Goal: Information Seeking & Learning: Compare options

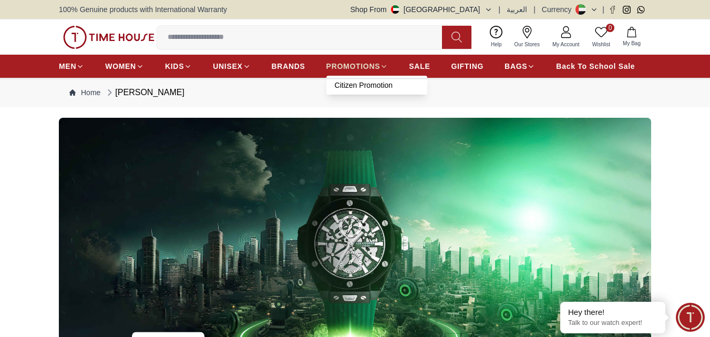
click at [351, 66] on span "PROMOTIONS" at bounding box center [354, 66] width 54 height 11
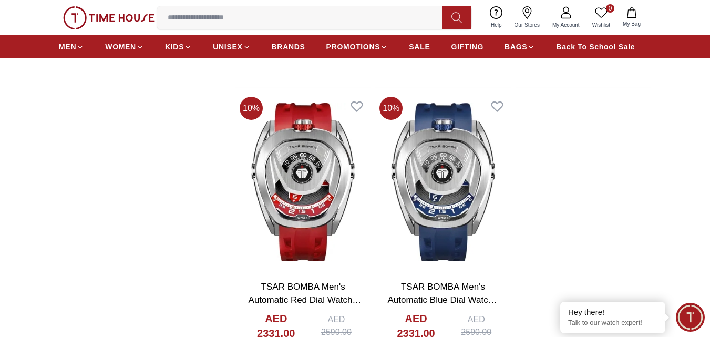
scroll to position [1651, 0]
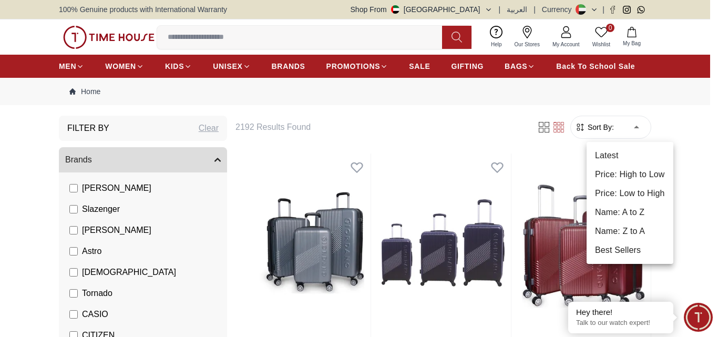
click at [327, 141] on div at bounding box center [359, 168] width 718 height 337
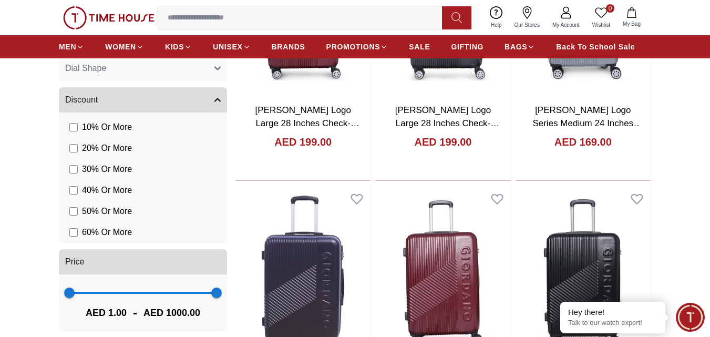
scroll to position [841, 0]
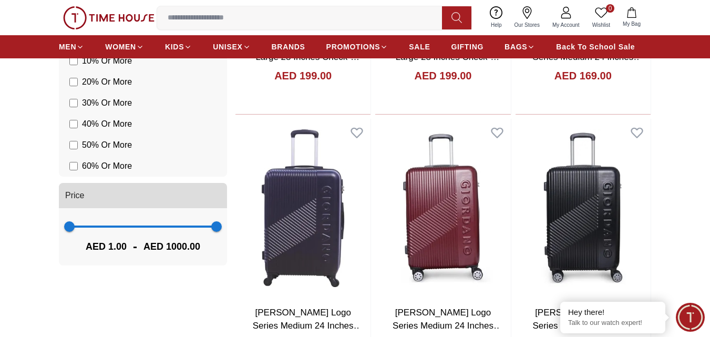
click at [78, 165] on label "60 % Or More" at bounding box center [100, 166] width 63 height 13
click at [79, 170] on label "60 % Or More" at bounding box center [100, 166] width 63 height 13
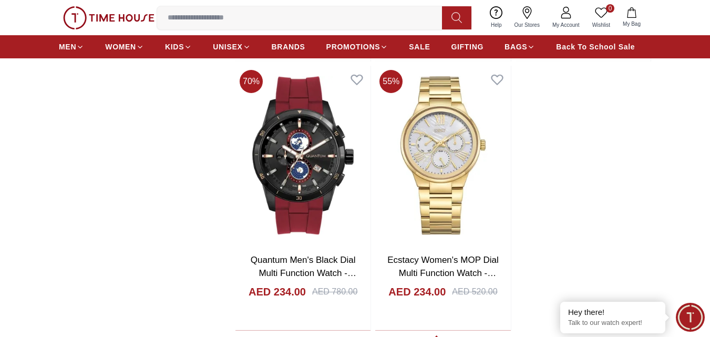
scroll to position [1704, 0]
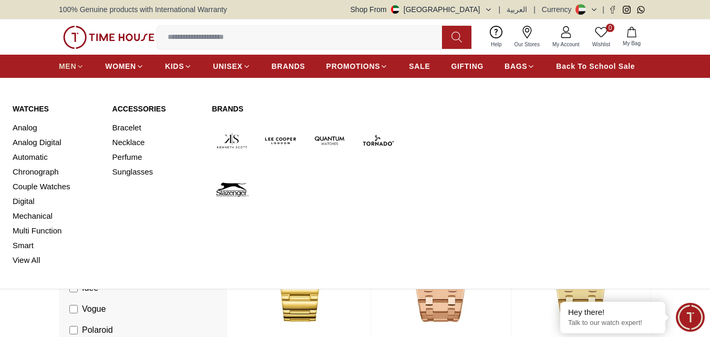
click at [67, 68] on span "MEN" at bounding box center [67, 66] width 17 height 11
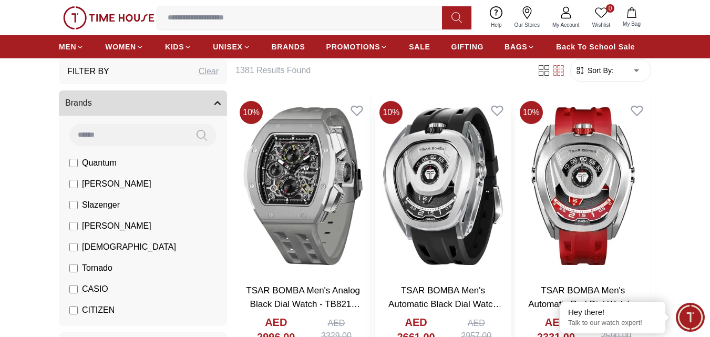
scroll to position [53, 0]
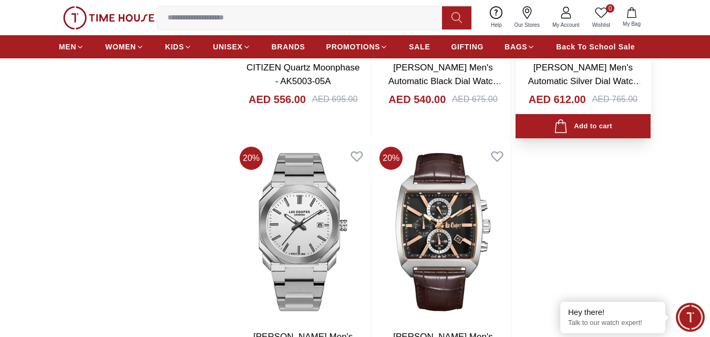
scroll to position [1735, 0]
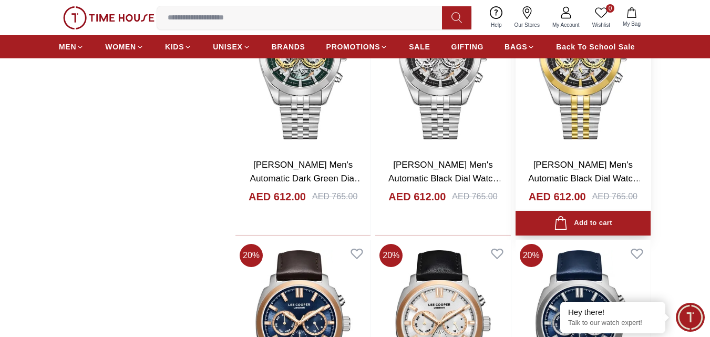
scroll to position [2524, 0]
